Goal: Task Accomplishment & Management: Manage account settings

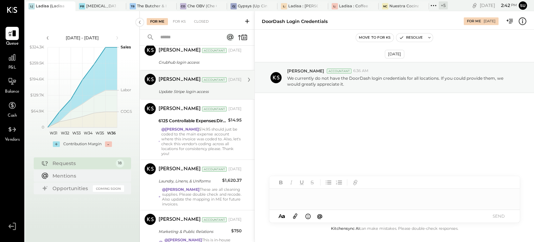
scroll to position [83, 0]
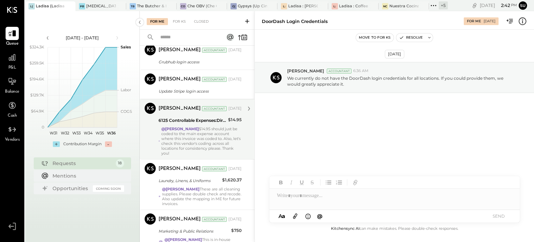
click at [223, 139] on div "@Mohammadsalkin Ansari $14.95 should just be coded to the main expense account …" at bounding box center [201, 140] width 80 height 29
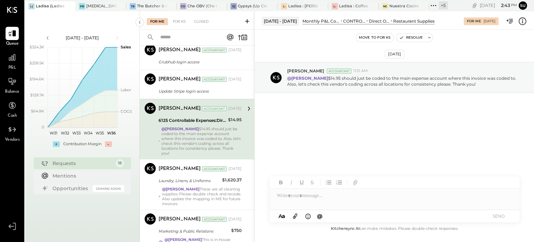
click at [385, 37] on button "Move to for ks" at bounding box center [375, 37] width 38 height 8
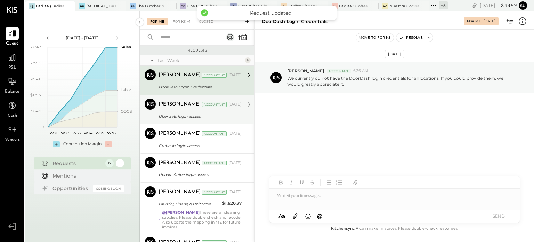
click at [230, 110] on div "Mohammadsalkin Ansari Accountant [DATE]" at bounding box center [200, 104] width 83 height 12
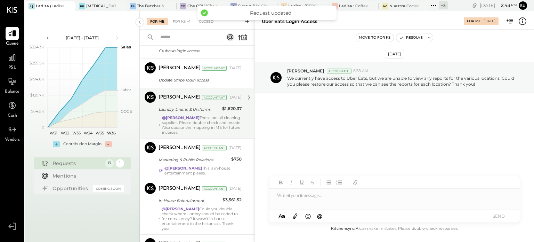
scroll to position [110, 0]
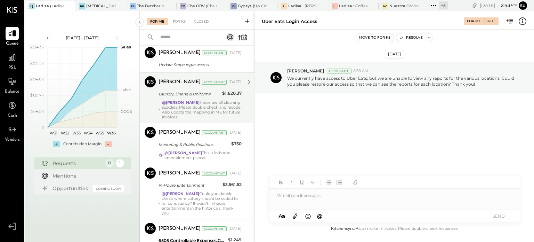
click at [213, 106] on div "@Mohammadsalkin Ansari These are all cleaning supplies. Please double check and…" at bounding box center [202, 109] width 80 height 19
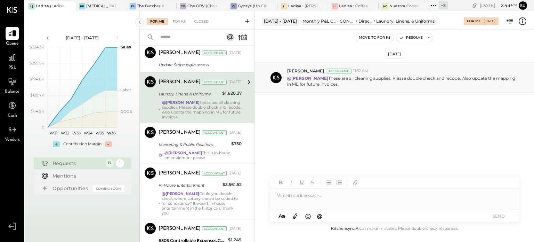
click at [372, 38] on button "Move to for ks" at bounding box center [375, 37] width 38 height 8
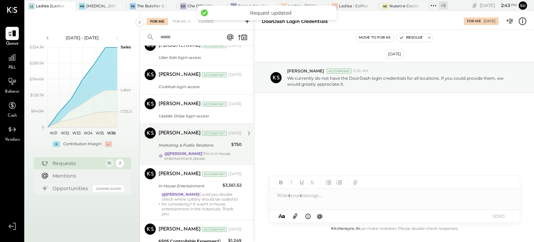
scroll to position [59, 0]
click at [216, 146] on div "Marketing & Public Relations" at bounding box center [194, 144] width 71 height 7
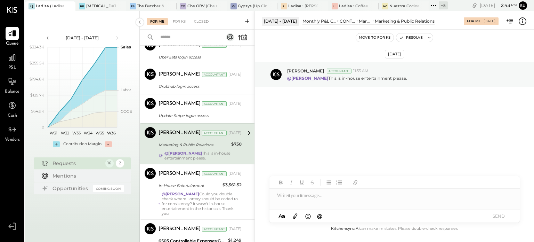
click at [369, 37] on button "Move to for ks" at bounding box center [375, 37] width 38 height 8
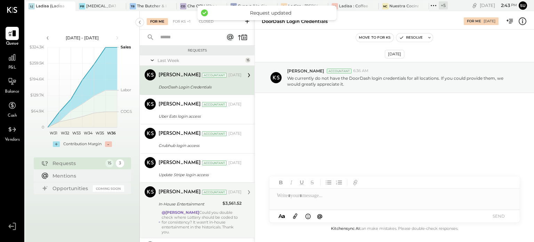
scroll to position [55, 0]
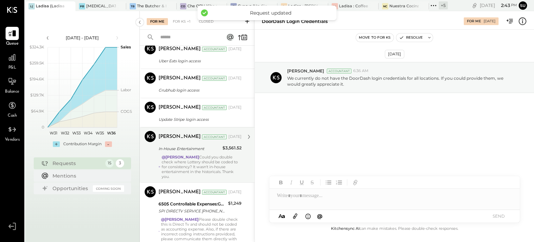
click at [210, 149] on div "In-House Entertainment" at bounding box center [190, 148] width 62 height 7
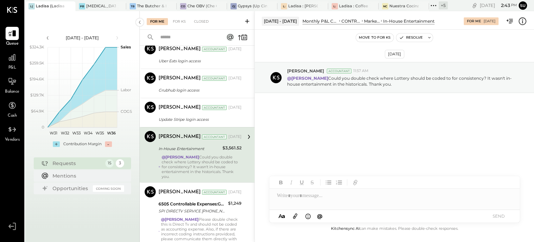
click at [368, 34] on button "Move to for ks" at bounding box center [375, 37] width 38 height 8
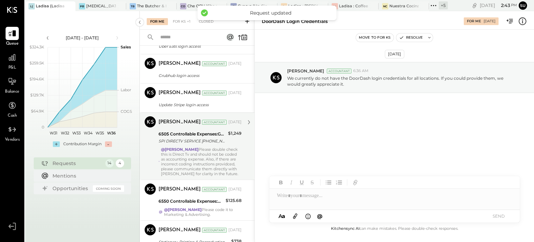
scroll to position [72, 0]
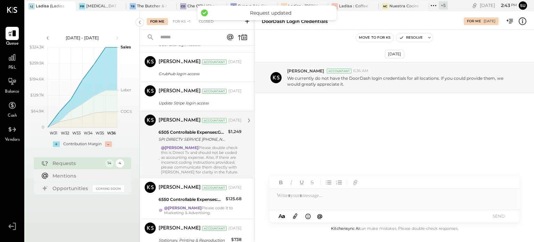
click at [238, 150] on div "@[PERSON_NAME] Please double check this is Direct Tv and should not be coded as…" at bounding box center [201, 159] width 81 height 29
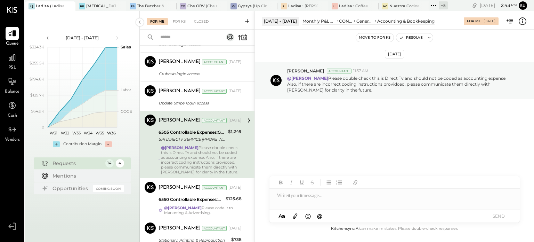
click at [365, 35] on button "Move to for ks" at bounding box center [375, 37] width 38 height 8
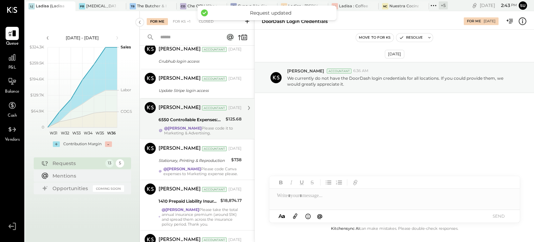
scroll to position [85, 0]
click at [220, 118] on div "6550 Controllable Expenses:General & Administrative Expenses:Dues and Subscript…" at bounding box center [191, 119] width 65 height 7
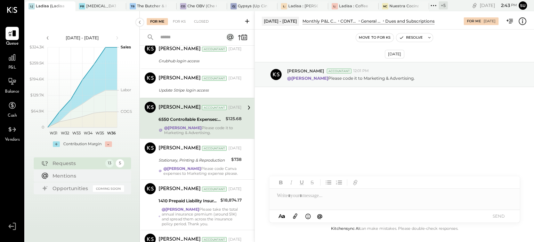
click at [370, 39] on button "Move to for ks" at bounding box center [375, 37] width 38 height 8
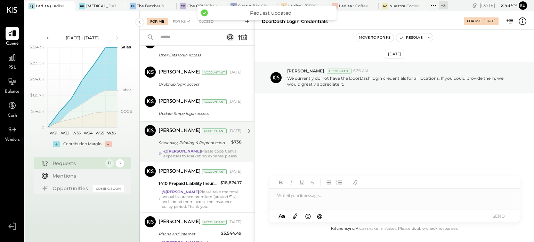
scroll to position [62, 0]
click at [223, 153] on div "@[PERSON_NAME] Please code Canva expenses to Marketing expense please." at bounding box center [202, 153] width 79 height 10
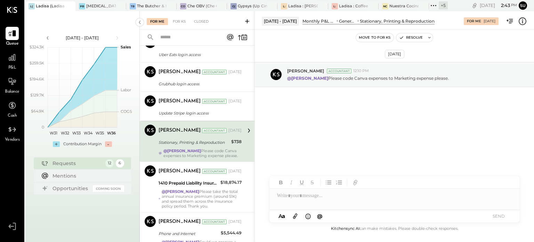
click at [374, 37] on button "Move to for ks" at bounding box center [375, 37] width 38 height 8
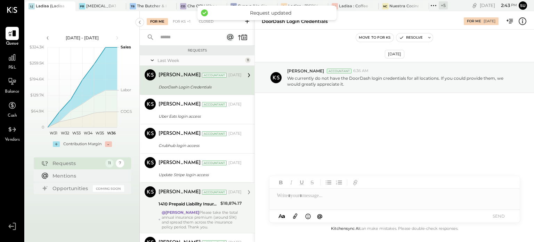
scroll to position [89, 0]
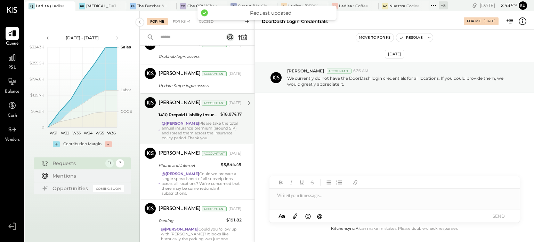
click at [231, 116] on div "$18,874.17" at bounding box center [231, 114] width 21 height 7
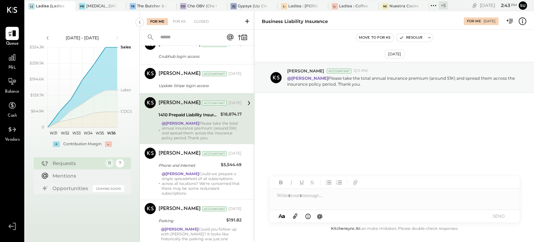
click at [381, 35] on button "Move to for ks" at bounding box center [375, 37] width 38 height 8
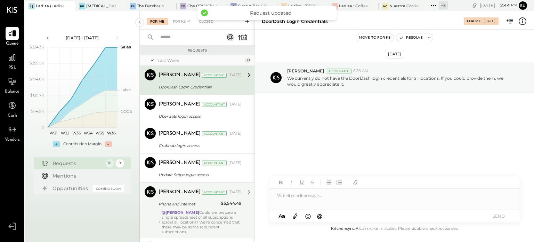
click at [217, 219] on div "@Mohammadsalkin [PERSON_NAME] Could we prepare a single spreadsheet of all subs…" at bounding box center [202, 222] width 80 height 24
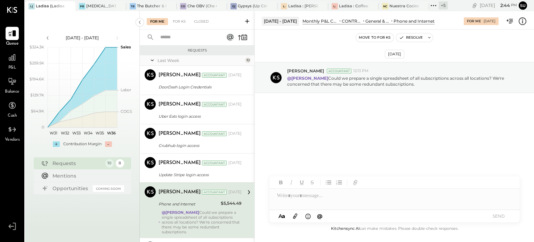
click at [365, 35] on button "Move to for ks" at bounding box center [375, 37] width 38 height 8
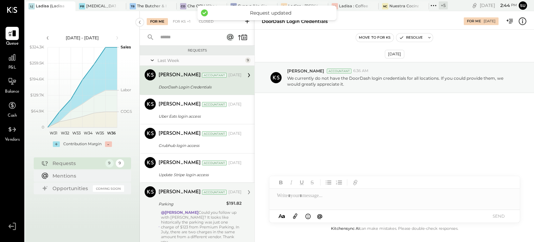
click at [225, 222] on div "@[PERSON_NAME] Could you follow up with [PERSON_NAME]? It looks like historical…" at bounding box center [201, 227] width 81 height 34
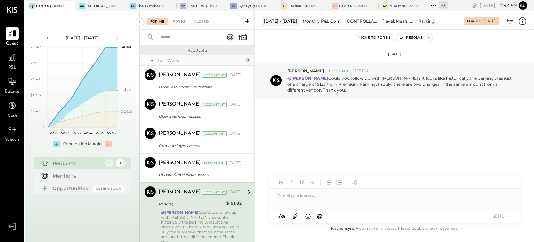
click at [380, 34] on button "Move to for ks" at bounding box center [375, 37] width 38 height 8
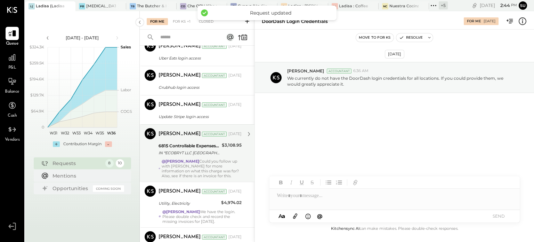
scroll to position [58, 0]
click at [236, 157] on div "[PERSON_NAME] Accountant [DATE] 6815 Controllable Expenses:Repairs & Maintenanc…" at bounding box center [200, 153] width 83 height 50
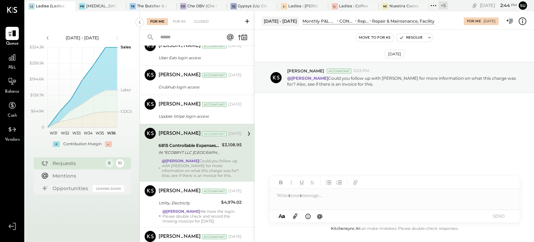
click at [366, 39] on button "Move to for ks" at bounding box center [375, 37] width 38 height 8
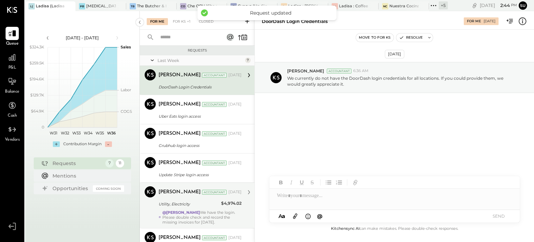
scroll to position [84, 0]
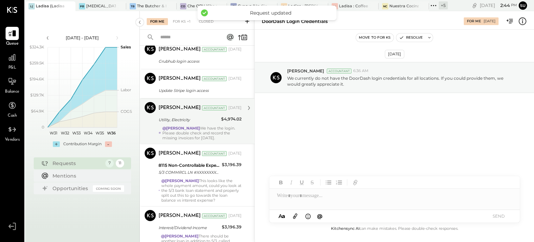
click at [240, 129] on div "@[PERSON_NAME] We have the login. Please double check and record the missing in…" at bounding box center [201, 133] width 79 height 15
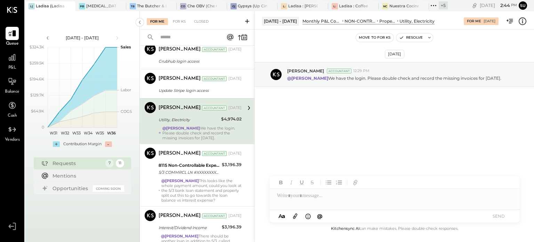
click at [380, 38] on button "Move to for ks" at bounding box center [375, 37] width 38 height 8
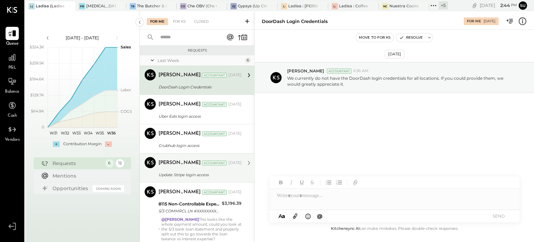
scroll to position [83, 0]
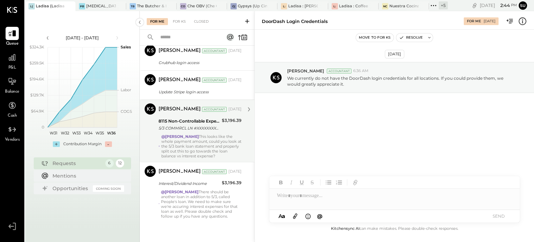
click at [232, 140] on div "@[PERSON_NAME] This looks like the whole payment amount, could you look at the …" at bounding box center [201, 146] width 80 height 24
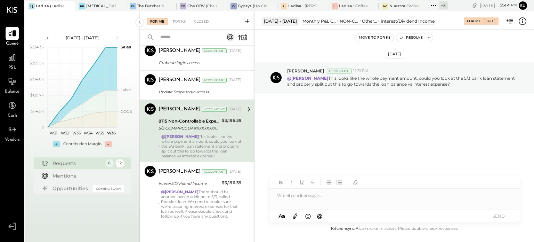
click at [368, 36] on button "Move to for ks" at bounding box center [375, 37] width 38 height 8
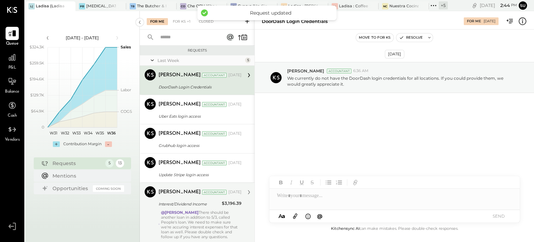
click at [232, 221] on div "@Mohammadsalkin Ansari There should be another loan in addition to 5/3, called …" at bounding box center [201, 224] width 81 height 29
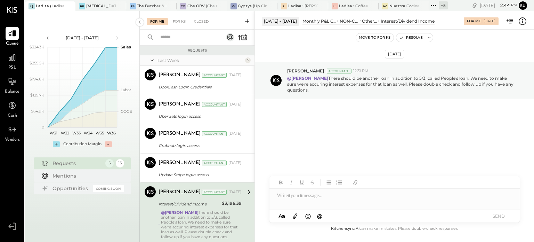
click at [367, 36] on button "Move to for ks" at bounding box center [375, 37] width 38 height 8
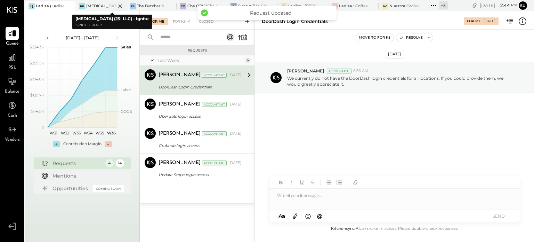
click at [95, 3] on div "[MEDICAL_DATA] (JSI LLC) - Ignite" at bounding box center [100, 6] width 29 height 6
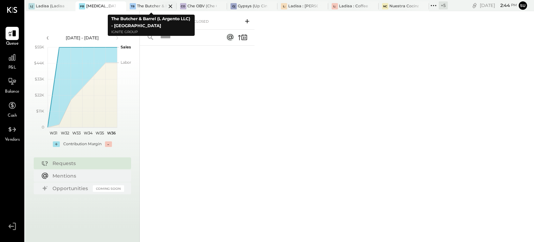
click at [155, 3] on div at bounding box center [164, 5] width 24 height 9
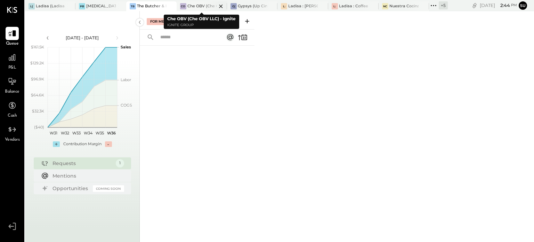
click at [202, 6] on div "Che OBV (Che OBV LLC) - Ignite" at bounding box center [202, 6] width 29 height 6
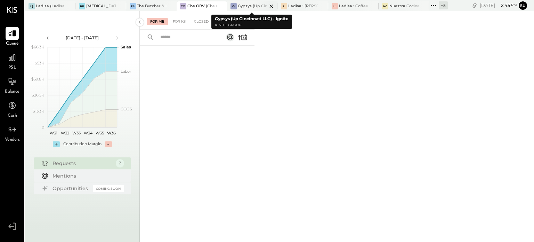
click at [249, 7] on div "Gypsys (Up Cincinnati LLC) - Ignite" at bounding box center [252, 6] width 29 height 6
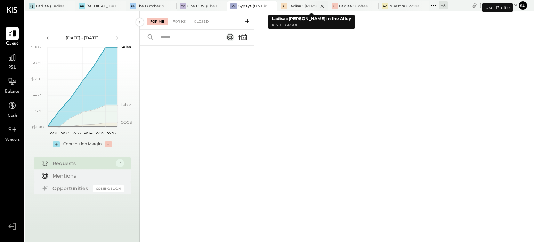
click at [299, 5] on div "Ladisa : [PERSON_NAME] in the Alley" at bounding box center [302, 6] width 29 height 6
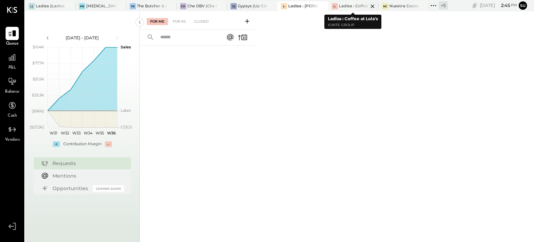
click at [353, 6] on div "Ladisa : Coffee at Lola's" at bounding box center [353, 6] width 29 height 6
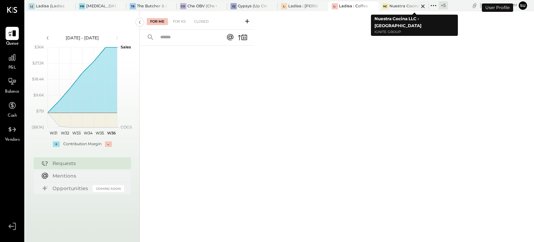
click at [405, 6] on div at bounding box center [417, 5] width 24 height 9
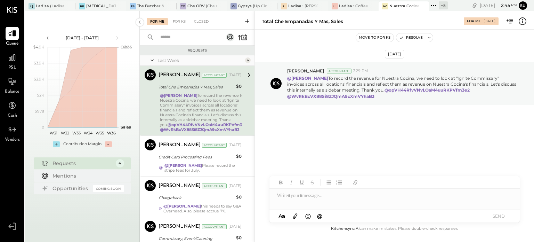
click at [369, 37] on button "Move to for ks" at bounding box center [375, 37] width 38 height 8
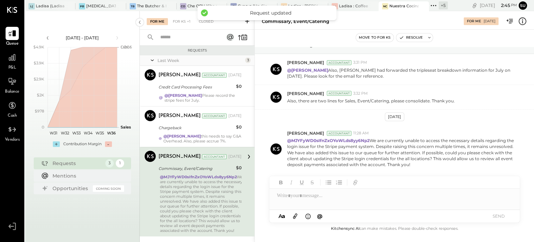
scroll to position [24, 0]
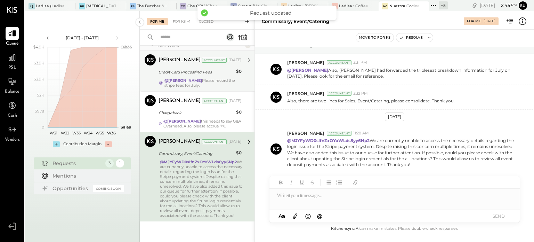
click at [223, 68] on div "Credit Card Processing Fees" at bounding box center [196, 72] width 75 height 8
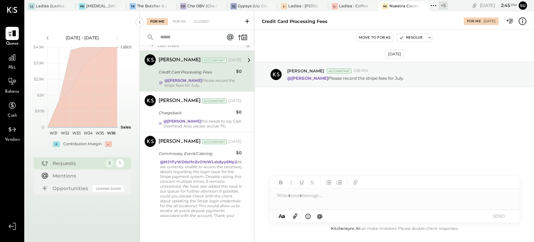
click at [373, 35] on button "Move to for ks" at bounding box center [375, 37] width 38 height 8
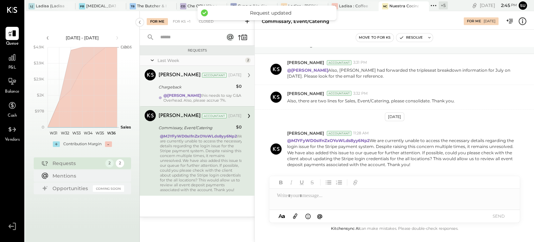
click at [245, 97] on div "[PERSON_NAME] Accountant [PERSON_NAME] Accountant [DATE] Chargeback $0 @Mohamma…" at bounding box center [197, 86] width 115 height 40
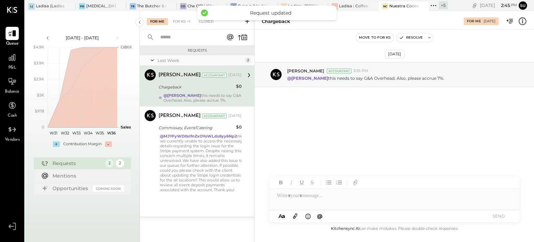
click at [371, 37] on button "Move to for ks" at bounding box center [375, 37] width 38 height 8
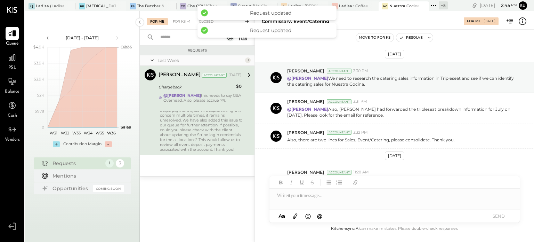
scroll to position [39, 0]
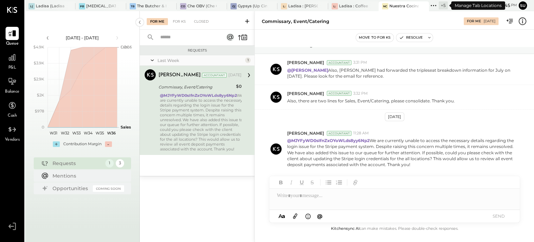
click at [434, 5] on icon at bounding box center [433, 5] width 1 height 1
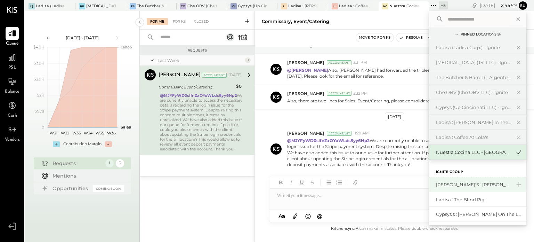
click at [444, 184] on div "[PERSON_NAME]'s : [PERSON_NAME]'s" at bounding box center [473, 184] width 75 height 7
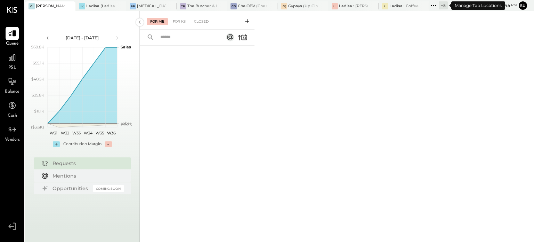
click at [433, 5] on icon at bounding box center [433, 5] width 9 height 9
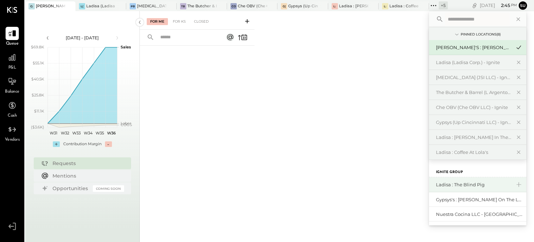
click at [439, 181] on div "Ladisa : The Blind Pig" at bounding box center [473, 184] width 75 height 7
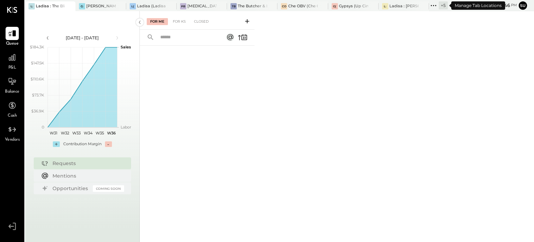
click at [433, 5] on icon at bounding box center [433, 5] width 9 height 9
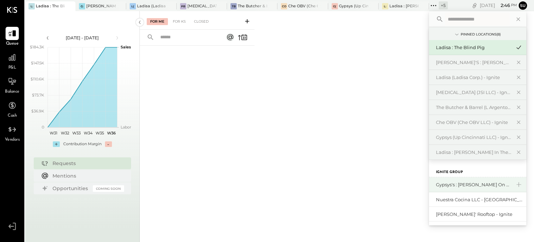
click at [445, 185] on div "Gypsys's : [PERSON_NAME] on the levee" at bounding box center [473, 184] width 75 height 7
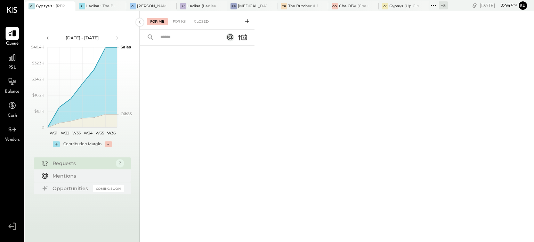
click at [433, 5] on icon at bounding box center [433, 5] width 9 height 9
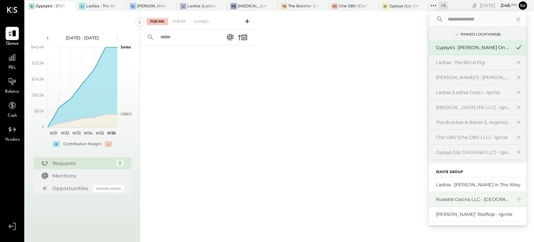
click at [437, 197] on div "Nuestra Cocina LLC - [GEOGRAPHIC_DATA]" at bounding box center [473, 199] width 75 height 7
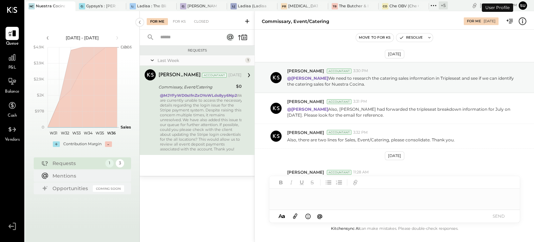
scroll to position [39, 0]
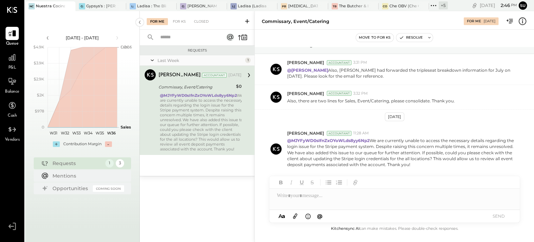
click at [435, 2] on icon at bounding box center [433, 5] width 9 height 9
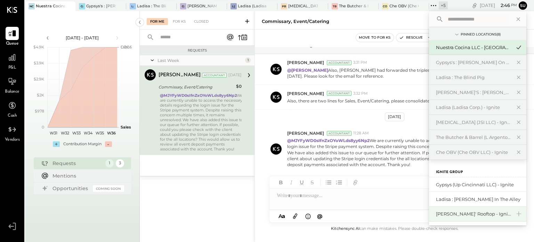
click at [440, 214] on div "[PERSON_NAME]' Rooftop - Ignite" at bounding box center [473, 213] width 75 height 7
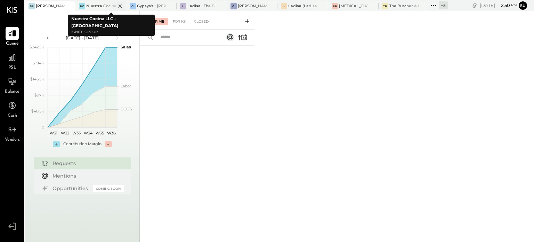
click at [104, 7] on div at bounding box center [114, 5] width 24 height 9
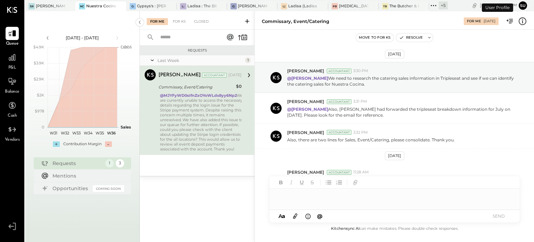
scroll to position [39, 0]
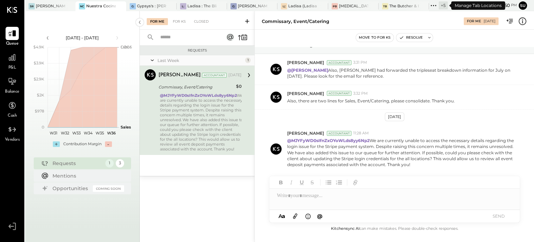
click at [434, 2] on icon at bounding box center [433, 5] width 9 height 9
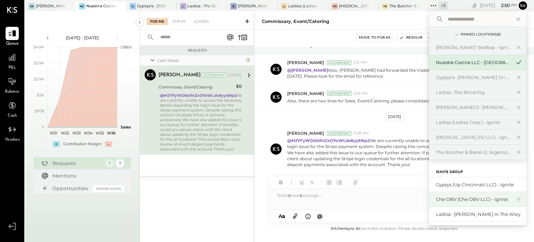
scroll to position [30, 0]
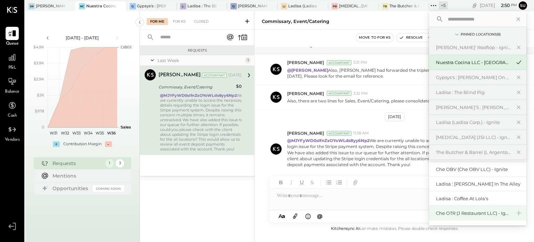
click at [447, 212] on div "Che OTR (J Restaurant LLC) - Ignite" at bounding box center [473, 213] width 75 height 7
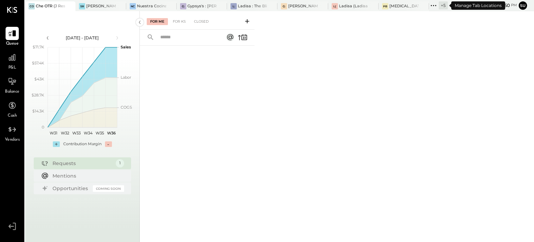
click at [433, 5] on icon at bounding box center [433, 5] width 9 height 9
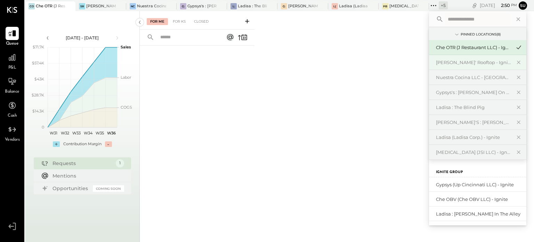
click at [445, 61] on div "[PERSON_NAME]' Rooftop - Ignite" at bounding box center [473, 62] width 75 height 7
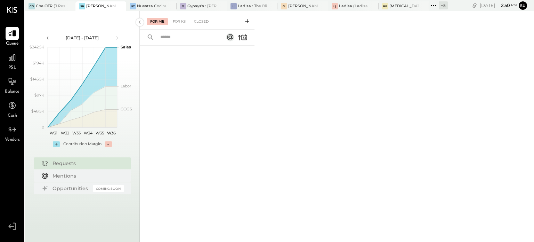
click at [434, 2] on icon at bounding box center [433, 5] width 9 height 9
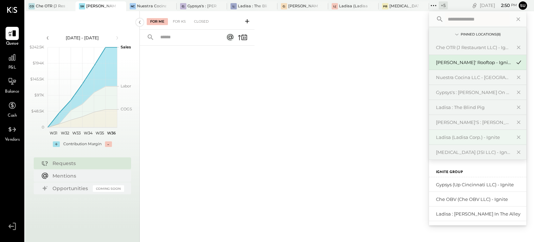
click at [449, 133] on div "Ladisa (Ladisa Corp.) - Ignite" at bounding box center [477, 137] width 97 height 15
click at [443, 135] on div "Ladisa (Ladisa Corp.) - Ignite" at bounding box center [473, 137] width 75 height 7
